Goal: Transaction & Acquisition: Purchase product/service

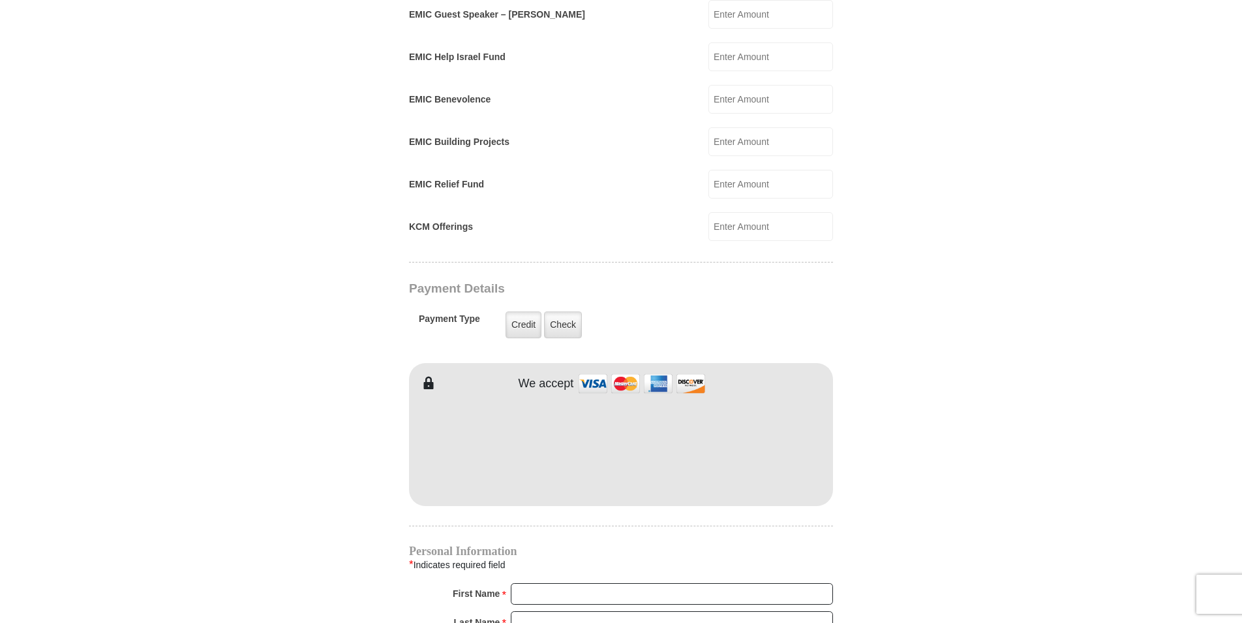
scroll to position [870, 0]
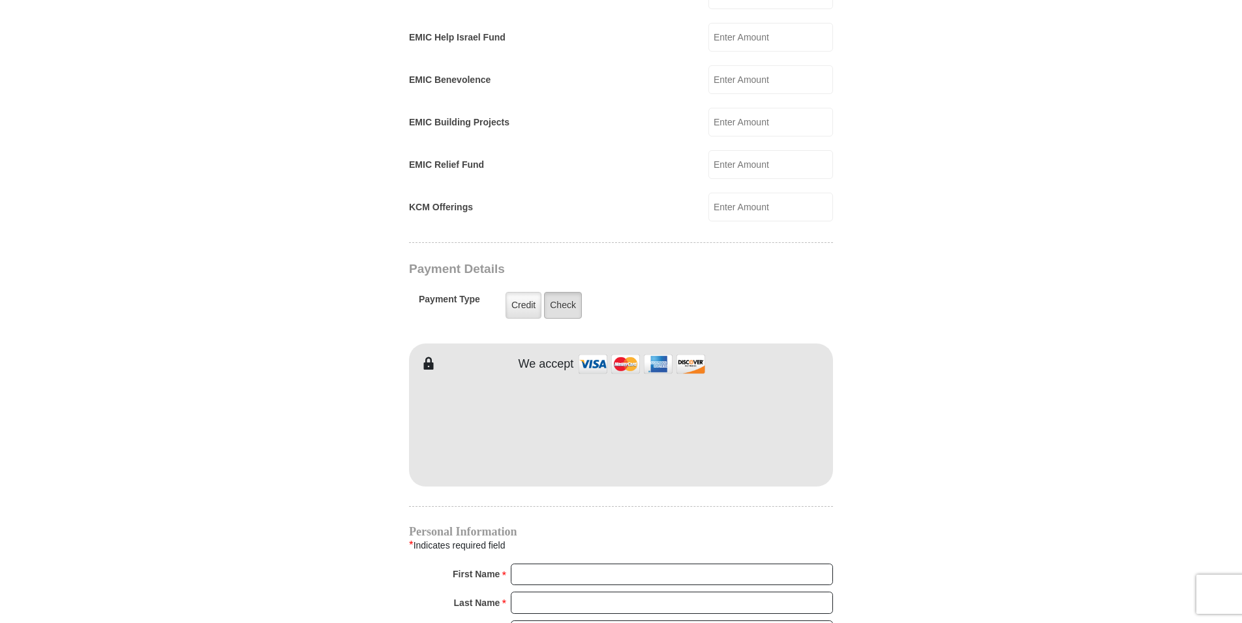
click at [563, 292] on label "Check" at bounding box center [563, 305] width 38 height 27
click at [0, 0] on input "Check" at bounding box center [0, 0] width 0 height 0
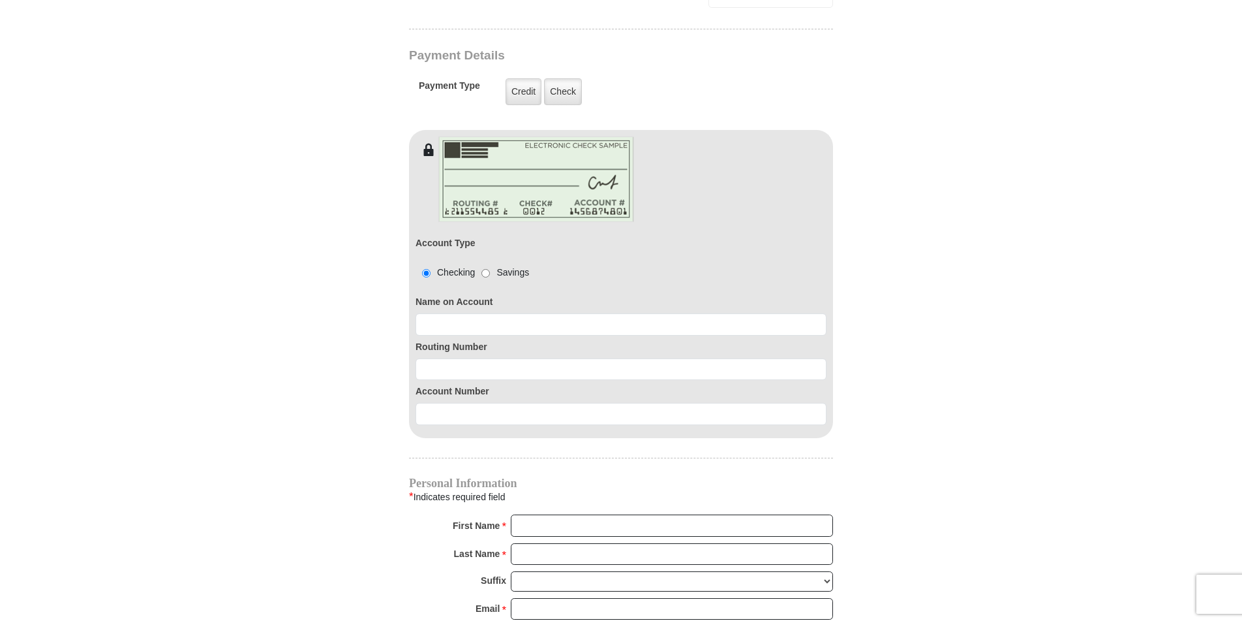
scroll to position [1088, 0]
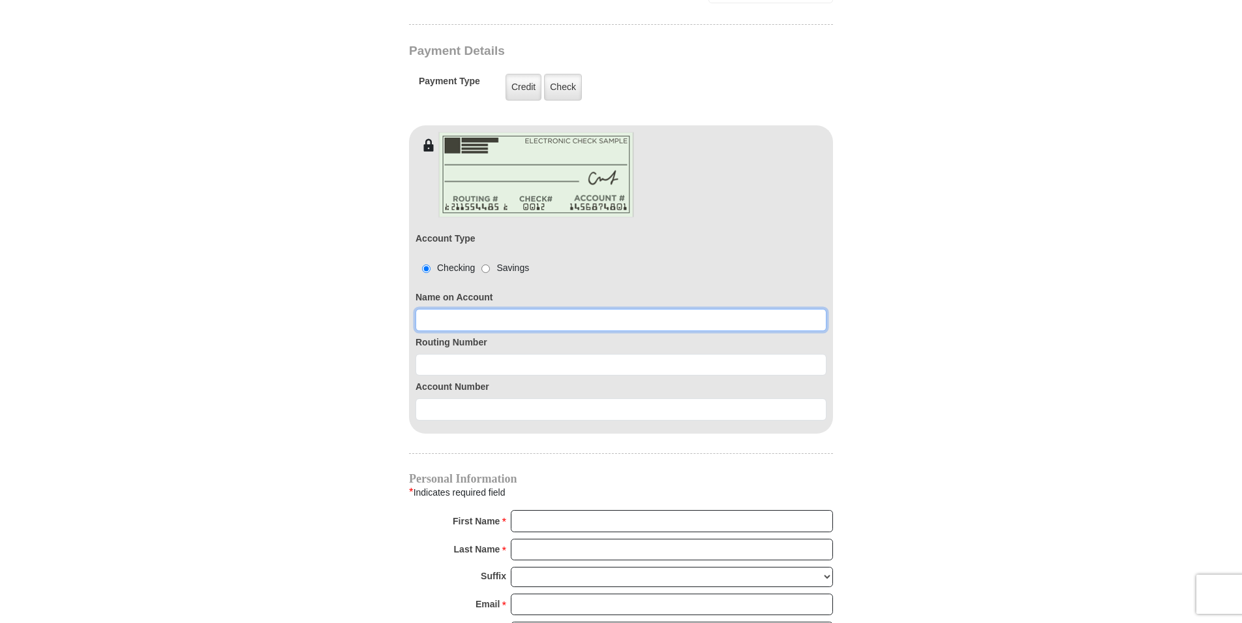
click at [475, 309] on input at bounding box center [621, 320] width 411 height 22
type input "[PERSON_NAME] and [PERSON_NAME]"
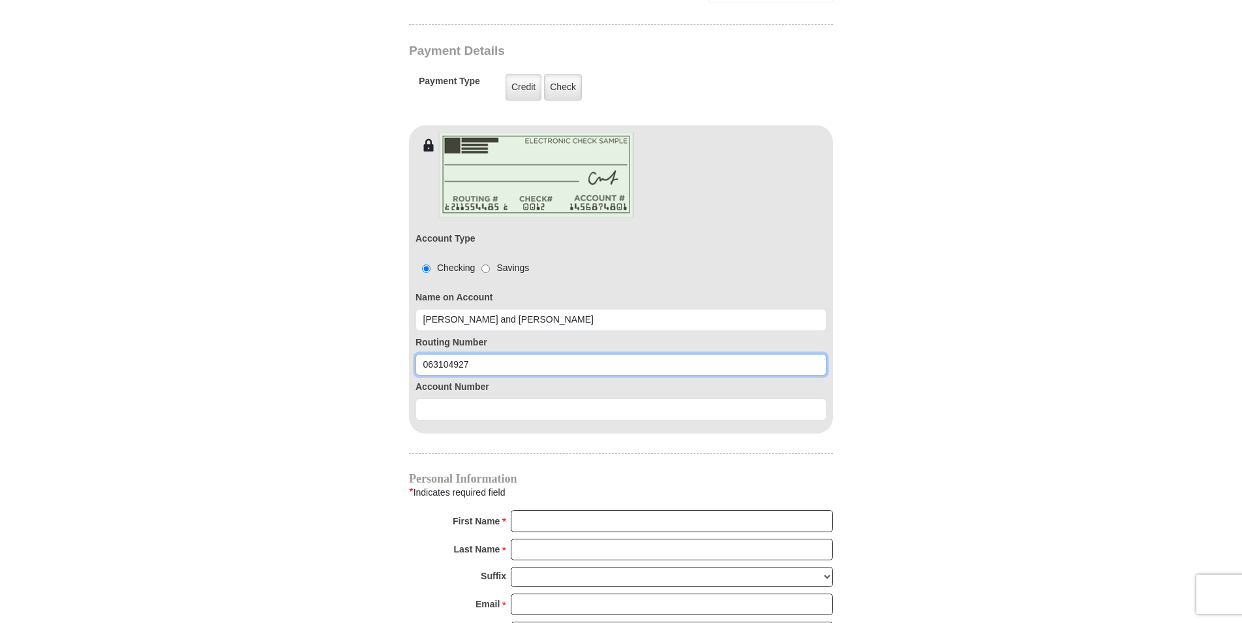
type input "063104927"
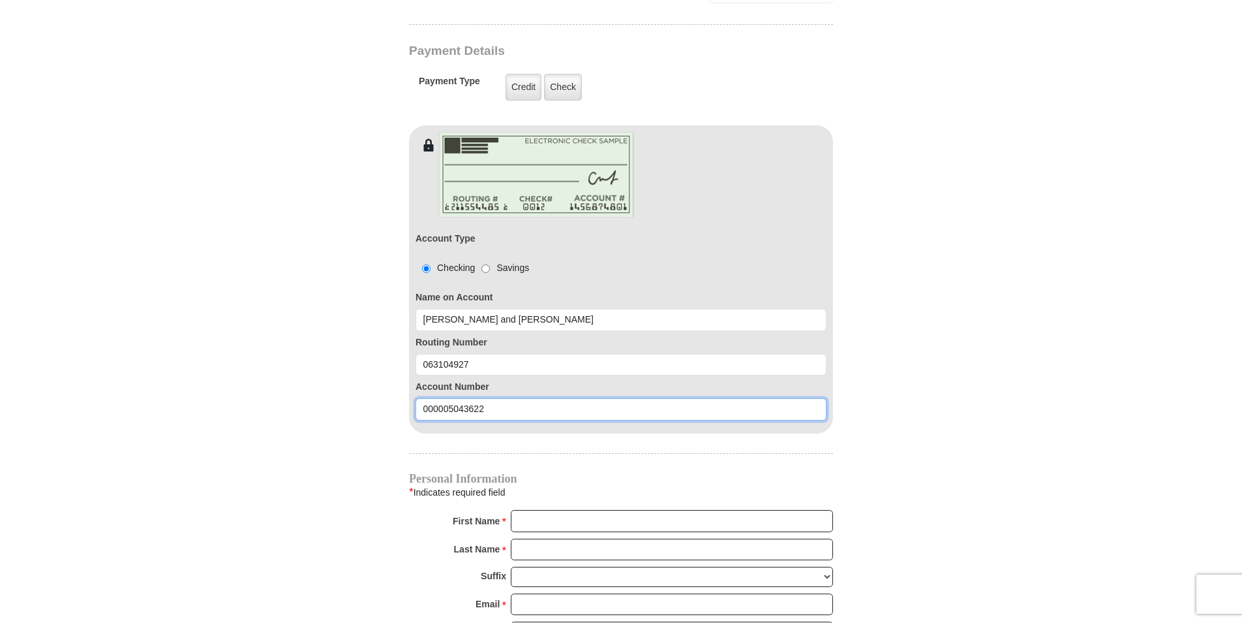
type input "000005043622"
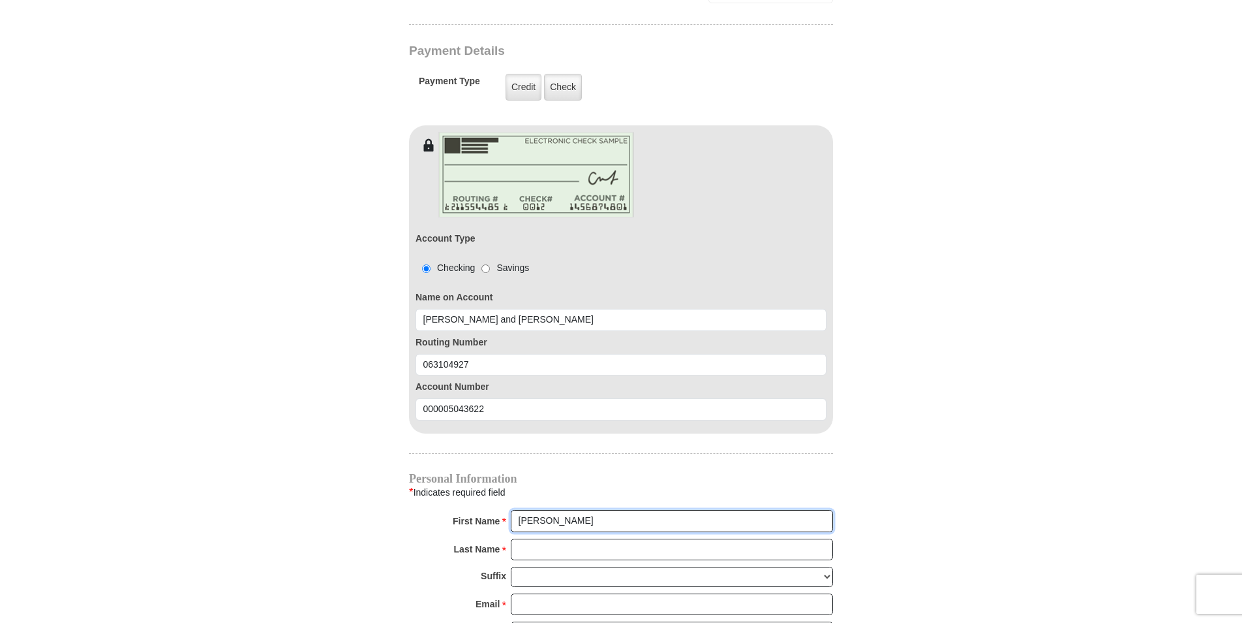
type input "[PERSON_NAME]"
type input "[EMAIL_ADDRESS][DOMAIN_NAME]"
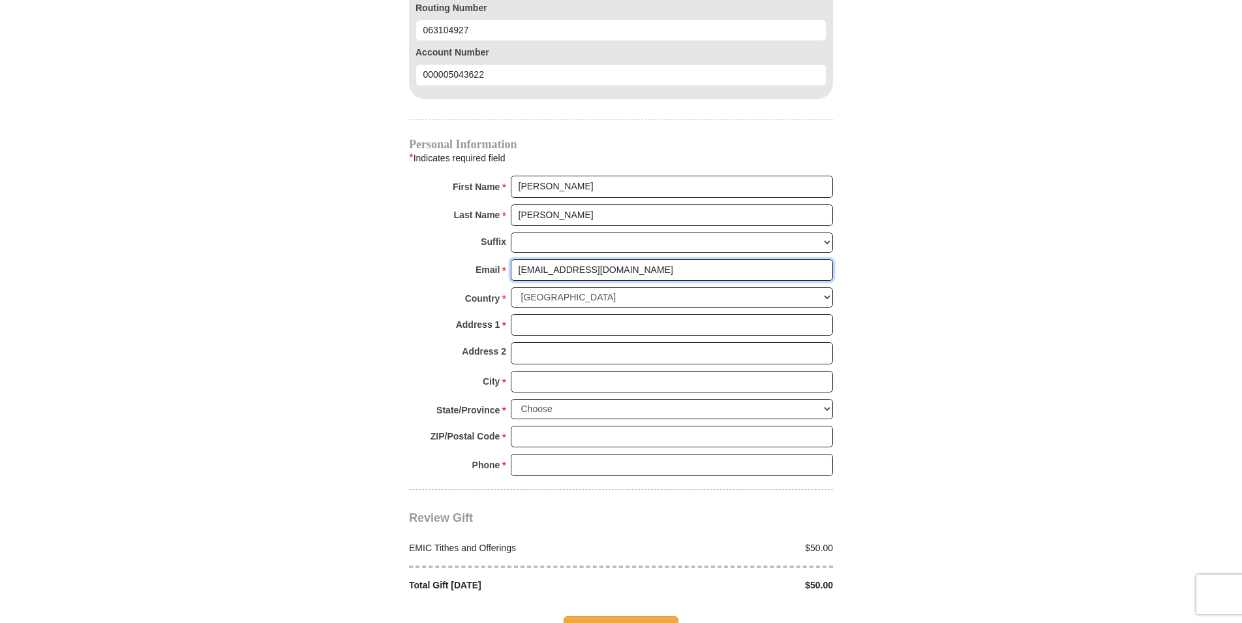
scroll to position [1436, 0]
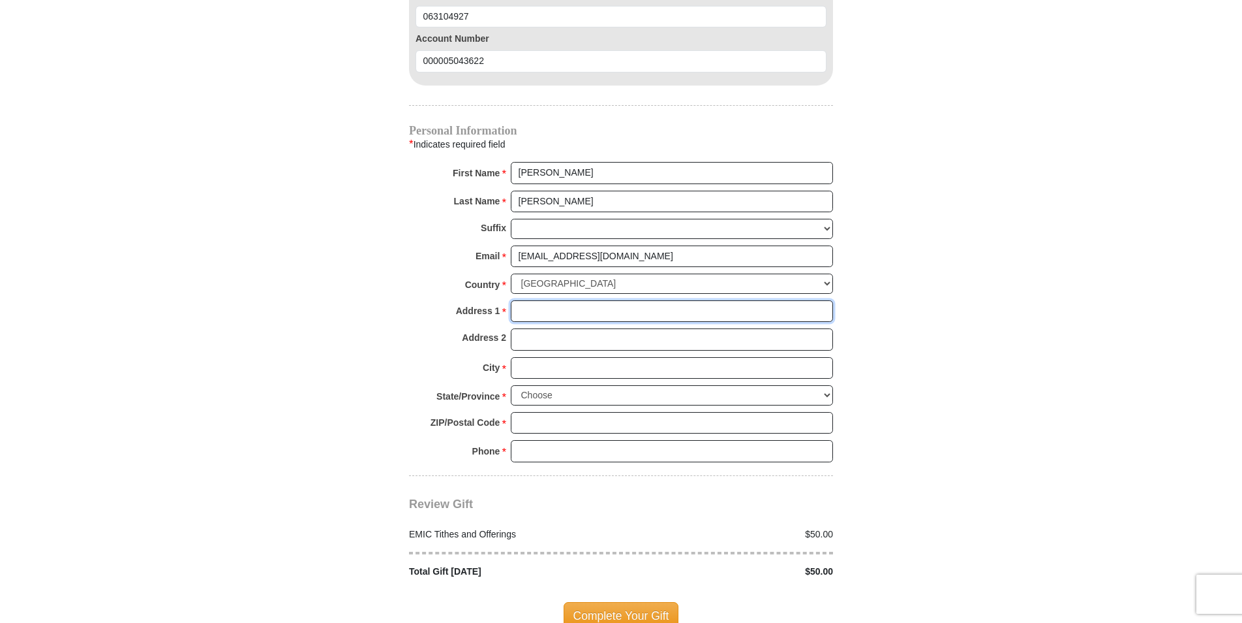
click at [520, 301] on input "Address 1 *" at bounding box center [672, 311] width 322 height 22
type input "[STREET_ADDRESS][PERSON_NAME]"
type input "Arcadia"
select select "FL"
type input "34266"
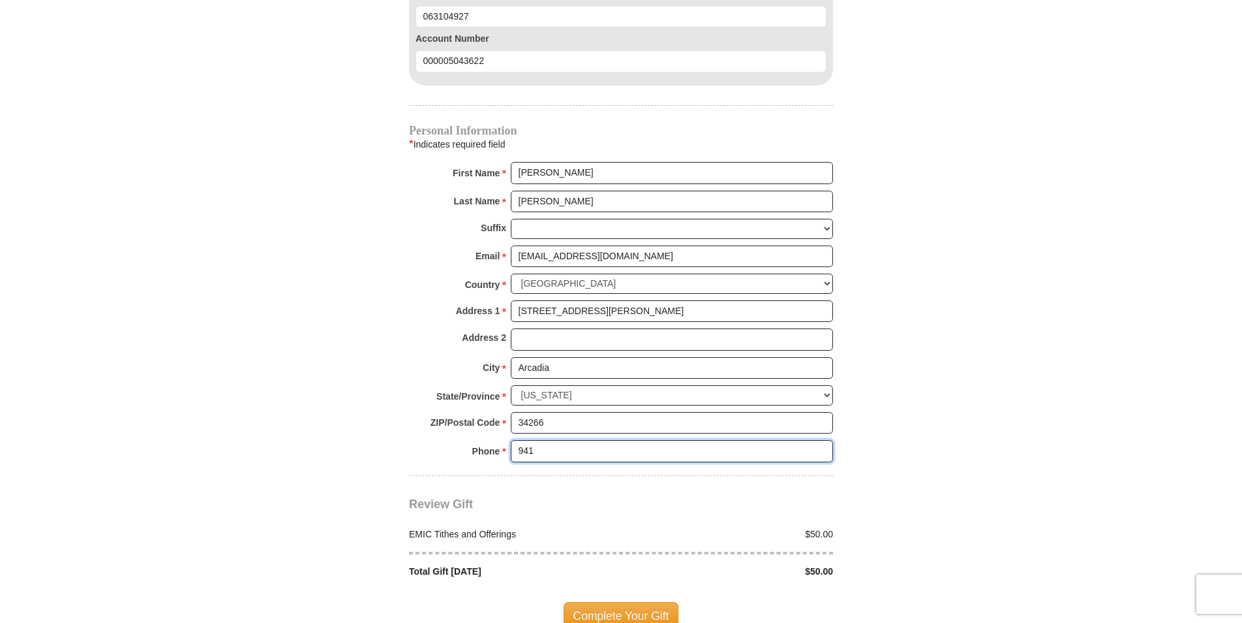
type input "9412865397"
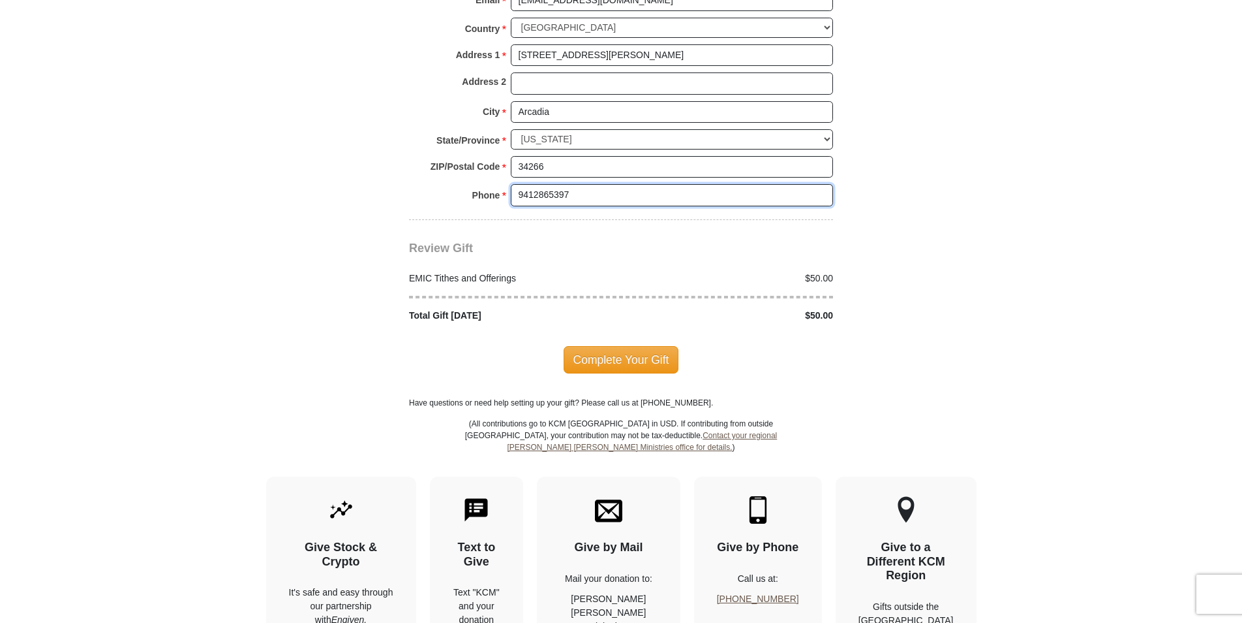
scroll to position [1740, 0]
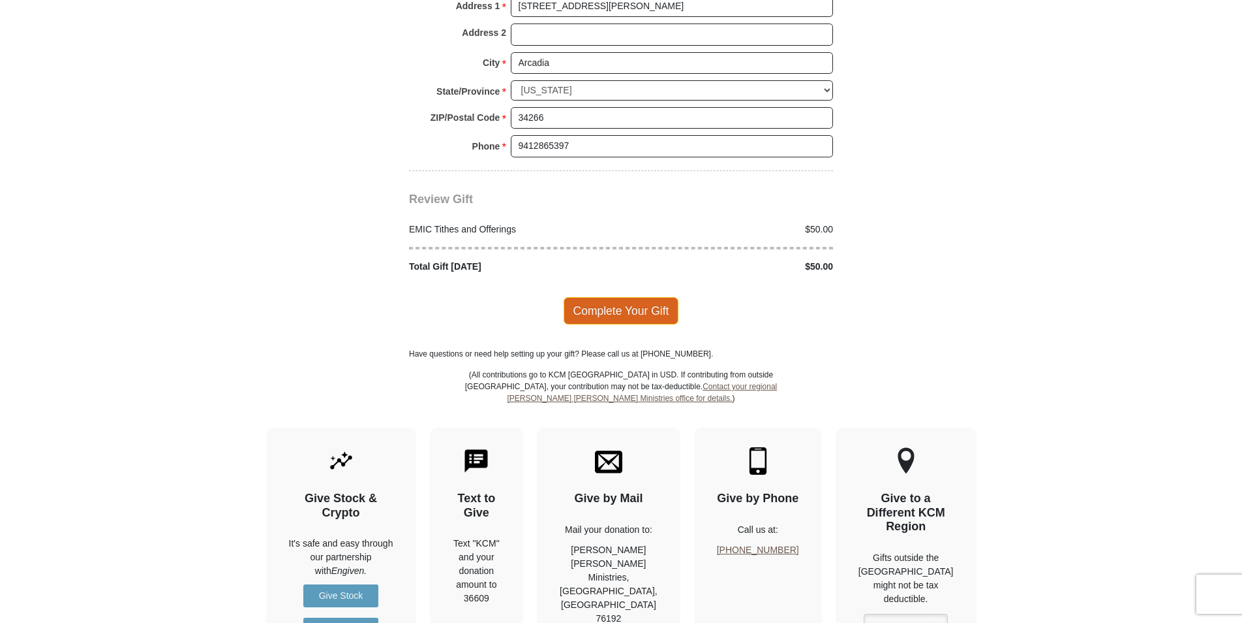
click at [604, 297] on span "Complete Your Gift" at bounding box center [622, 310] width 116 height 27
